Goal: Task Accomplishment & Management: Manage account settings

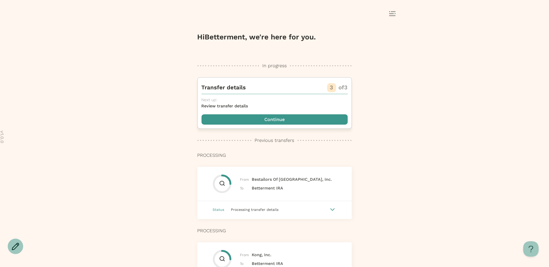
click at [249, 115] on span "button" at bounding box center [275, 119] width 146 height 10
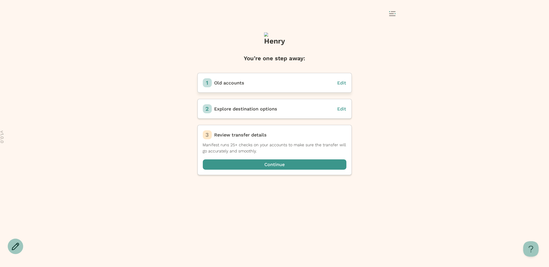
click at [345, 82] on span "Edit" at bounding box center [342, 82] width 9 height 5
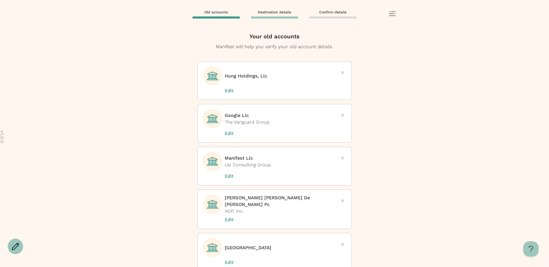
click at [229, 90] on p "Edit" at bounding box center [238, 90] width 26 height 7
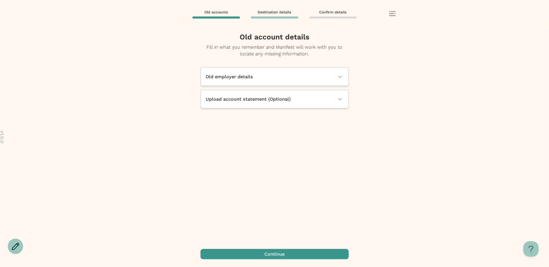
click at [247, 96] on span "Upload account statement (Optional)" at bounding box center [248, 99] width 85 height 7
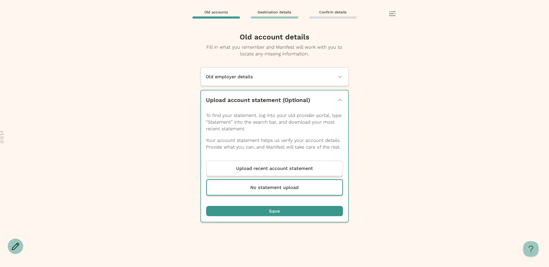
click at [259, 168] on p "Upload recent account statement" at bounding box center [274, 168] width 77 height 7
click at [0, 0] on input "Upload recent account statement" at bounding box center [0, 0] width 0 height 0
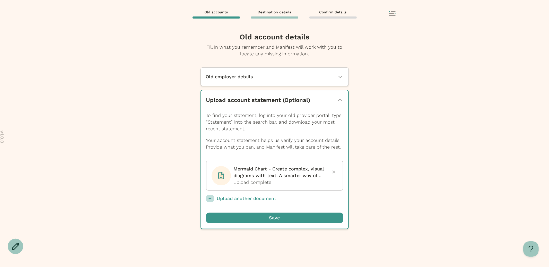
click at [260, 197] on p "Upload another document" at bounding box center [280, 199] width 126 height 8
click at [0, 0] on input "Upload another document" at bounding box center [0, 0] width 0 height 0
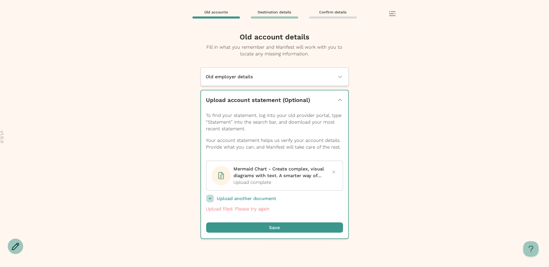
click at [407, 17] on div "Old accounts Destination details Confirm details" at bounding box center [274, 14] width 549 height 28
drag, startPoint x: 394, startPoint y: 15, endPoint x: 357, endPoint y: 88, distance: 81.8
click at [355, 90] on div "**********" at bounding box center [274, 133] width 549 height 267
click at [292, 230] on span "button" at bounding box center [274, 228] width 137 height 10
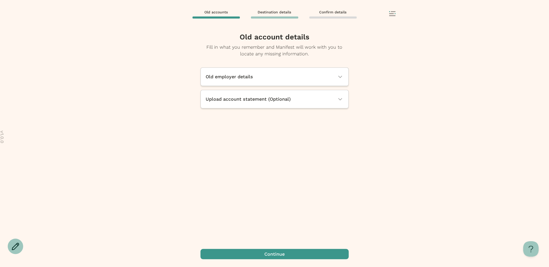
click at [391, 13] on rect at bounding box center [391, 13] width 5 height 1
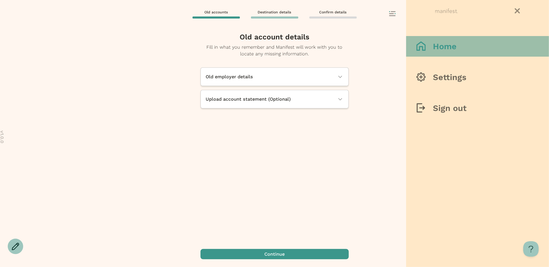
click at [421, 48] on icon at bounding box center [421, 45] width 9 height 9
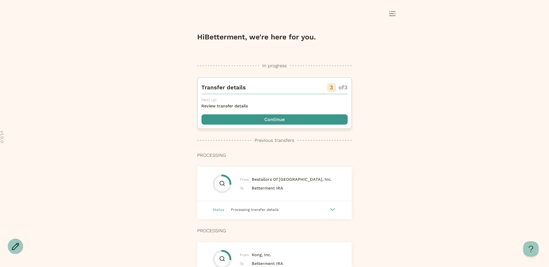
click at [271, 113] on div "Transfer details 3 of 3 Next up: Review transfer details Continue" at bounding box center [275, 103] width 155 height 52
click at [267, 121] on span "button" at bounding box center [275, 119] width 146 height 10
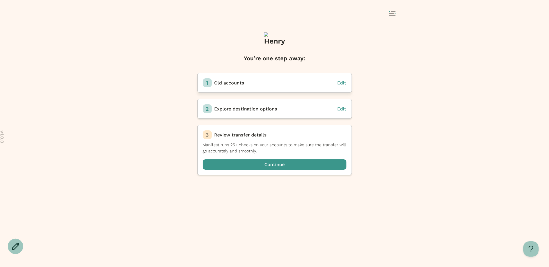
click at [340, 83] on span "Edit" at bounding box center [342, 82] width 9 height 5
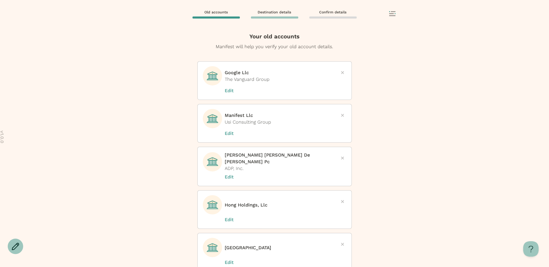
scroll to position [126, 0]
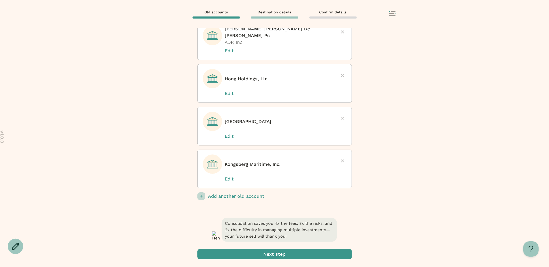
click at [241, 197] on p "Add another old account" at bounding box center [280, 196] width 144 height 8
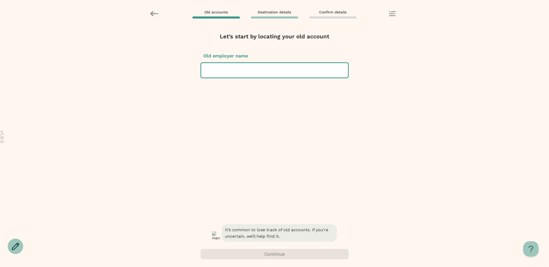
click at [259, 73] on div at bounding box center [275, 70] width 139 height 14
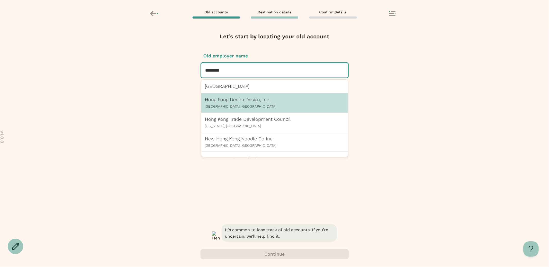
click at [227, 100] on p "Hong Kong Denim Design, Inc." at bounding box center [274, 99] width 139 height 5
type input "*********"
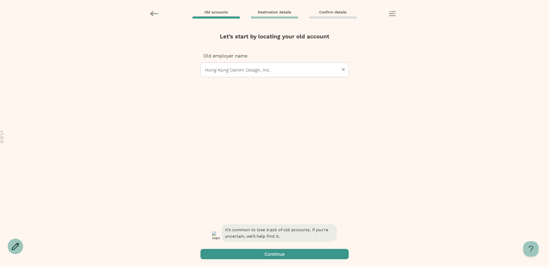
click at [252, 256] on span "button" at bounding box center [275, 254] width 148 height 10
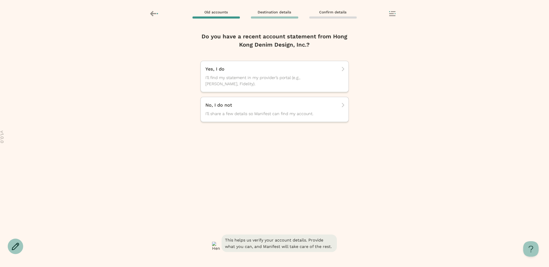
click at [394, 13] on rect at bounding box center [391, 13] width 5 height 1
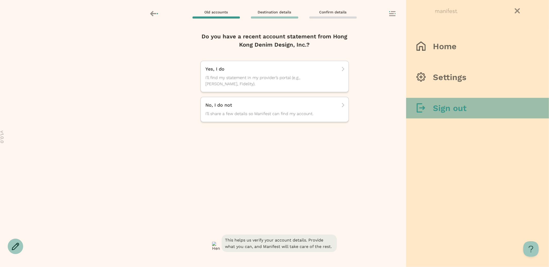
click at [428, 111] on div at bounding box center [425, 108] width 16 height 10
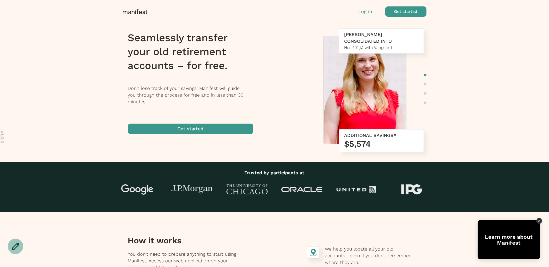
click at [243, 100] on p "Don’t lose track of your savings. Manifest will guide you through the process f…" at bounding box center [194, 95] width 132 height 20
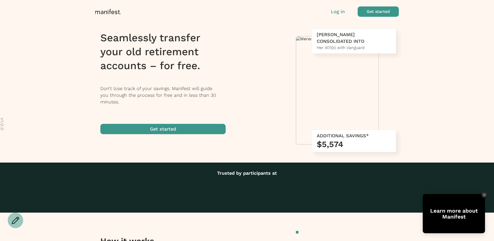
drag, startPoint x: 377, startPoint y: 12, endPoint x: 324, endPoint y: 39, distance: 59.8
click at [338, 14] on p "Log in" at bounding box center [338, 11] width 14 height 7
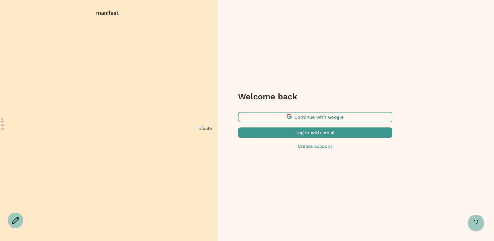
click at [293, 134] on span "button" at bounding box center [315, 132] width 155 height 10
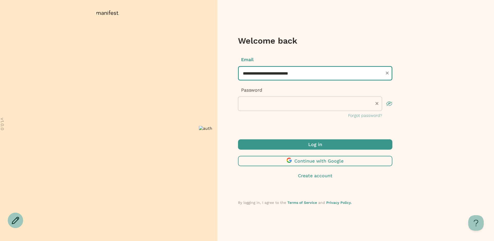
drag, startPoint x: 311, startPoint y: 74, endPoint x: 212, endPoint y: 62, distance: 99.5
click at [212, 62] on div "**********" at bounding box center [247, 120] width 494 height 241
paste input "*****"
type input "**********"
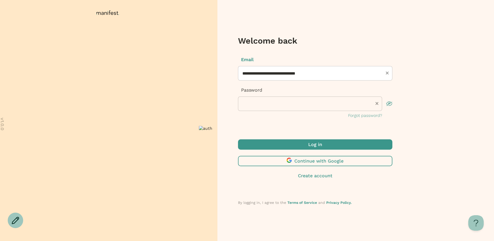
click at [292, 147] on span "submit" at bounding box center [315, 144] width 155 height 10
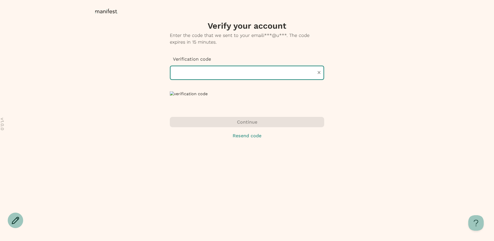
click at [243, 73] on input "text" at bounding box center [247, 72] width 155 height 14
paste input "******"
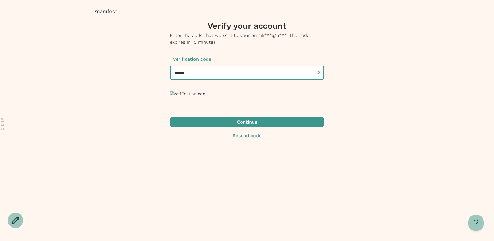
type input "******"
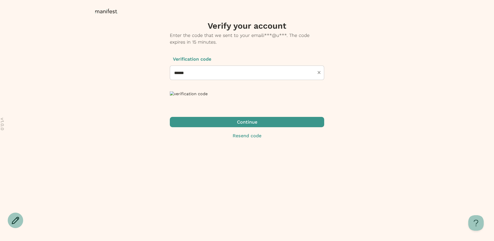
click at [229, 127] on span "button" at bounding box center [247, 122] width 155 height 10
